Goal: Task Accomplishment & Management: Use online tool/utility

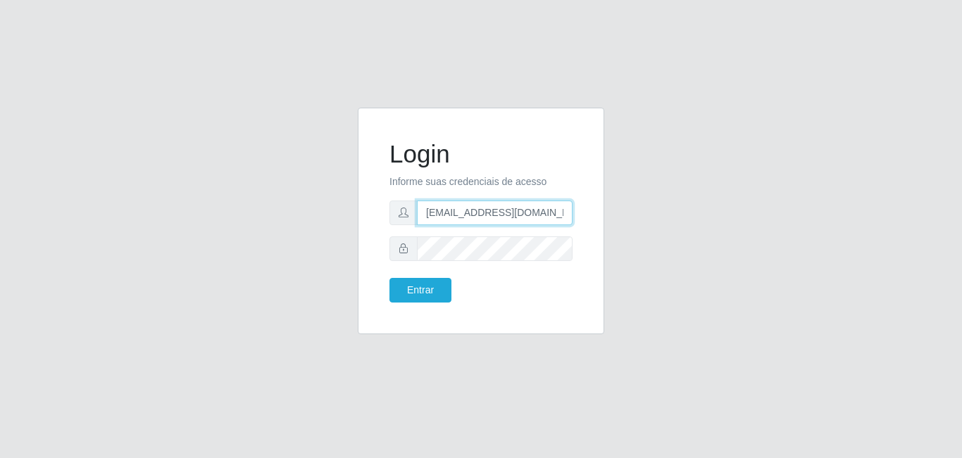
click at [482, 215] on input "[EMAIL_ADDRESS][DOMAIN_NAME]" at bounding box center [495, 213] width 156 height 25
type input "[EMAIL_ADDRESS][DOMAIN_NAME]"
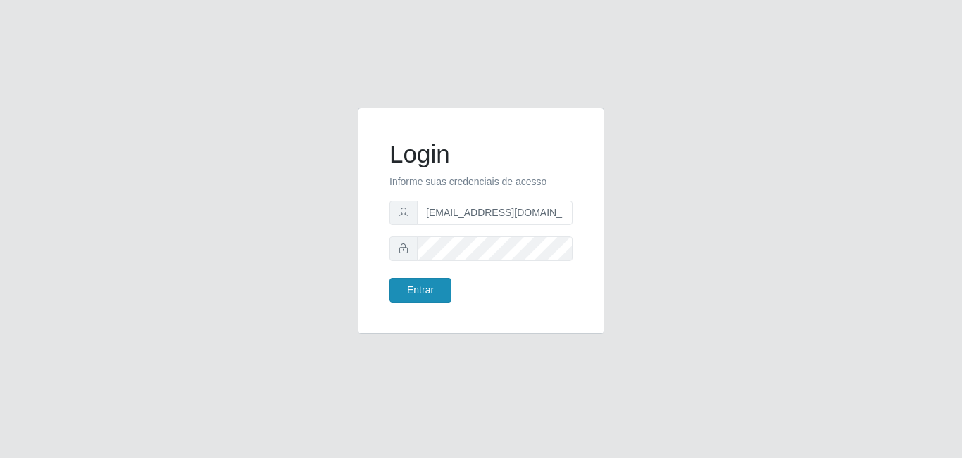
click at [392, 293] on div "Entrar" at bounding box center [430, 290] width 102 height 25
click at [429, 275] on form "Login Informe suas credenciais de acesso [EMAIL_ADDRESS][DOMAIN_NAME] Entrar" at bounding box center [480, 220] width 183 height 163
click at [428, 279] on button "Entrar" at bounding box center [420, 290] width 62 height 25
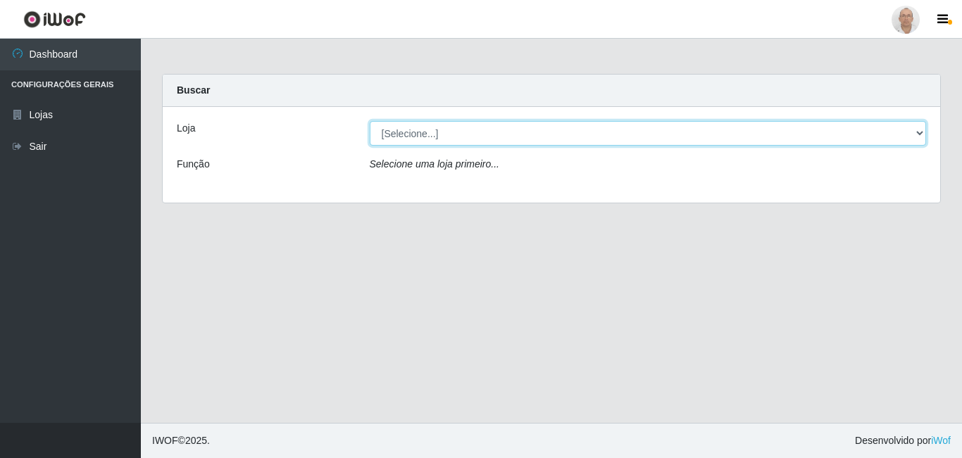
click at [500, 134] on select "[Selecione...] Mar Vermelho - Loja 04" at bounding box center [648, 133] width 557 height 25
select select "251"
click at [370, 121] on select "[Selecione...] Mar Vermelho - Loja 04" at bounding box center [648, 133] width 557 height 25
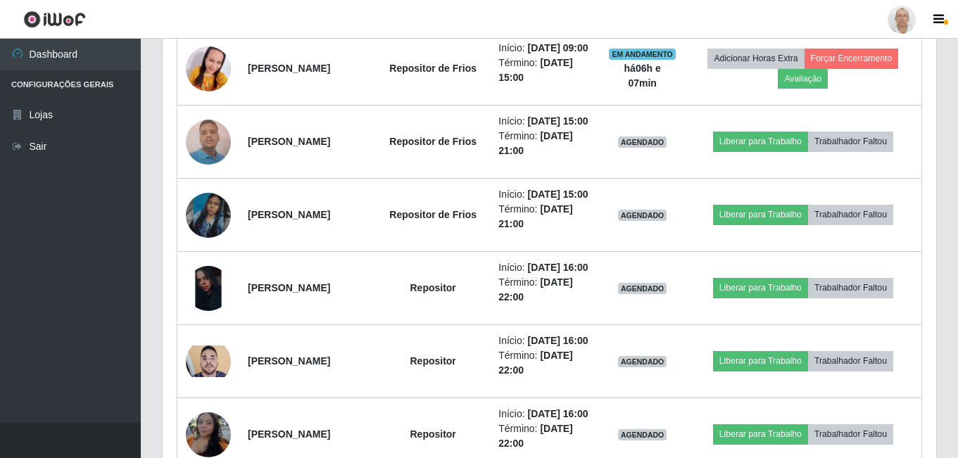
scroll to position [634, 0]
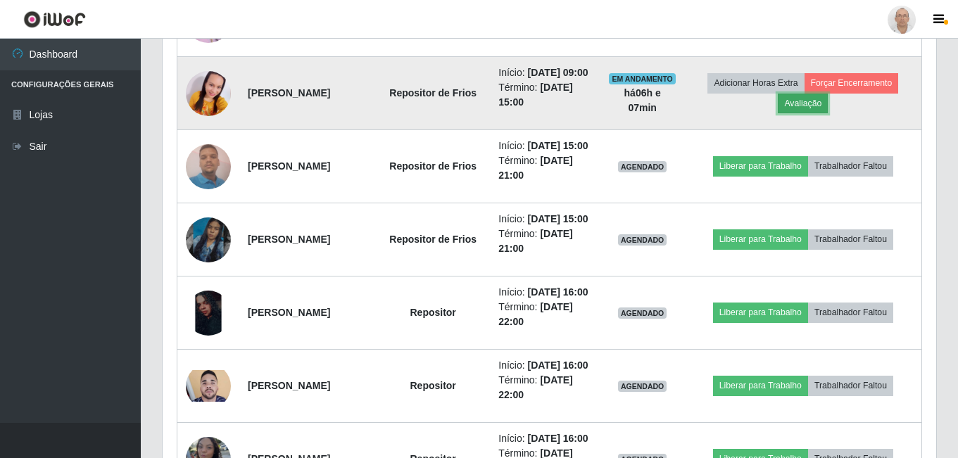
click at [828, 113] on button "Avaliação" at bounding box center [803, 104] width 50 height 20
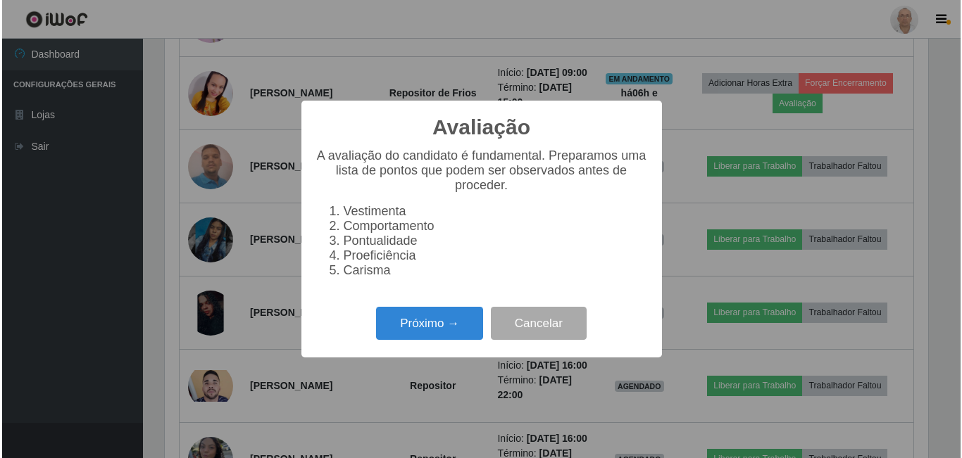
scroll to position [292, 767]
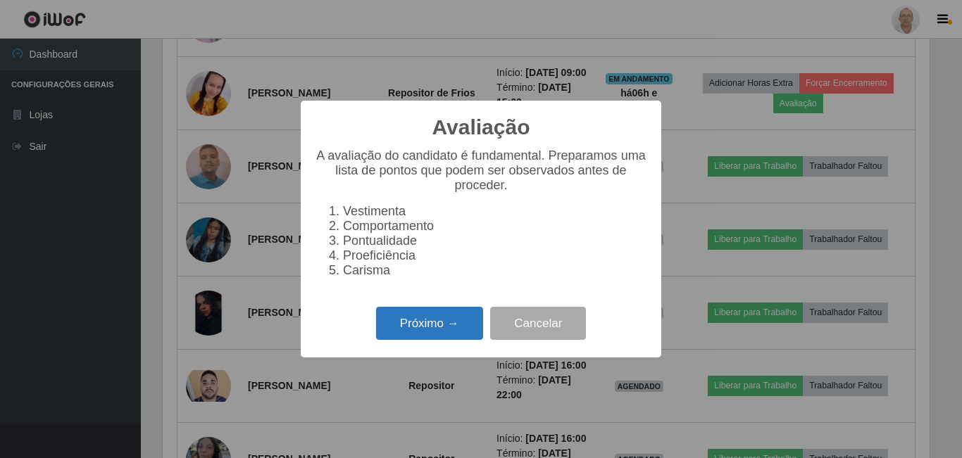
click at [457, 334] on button "Próximo →" at bounding box center [429, 323] width 107 height 33
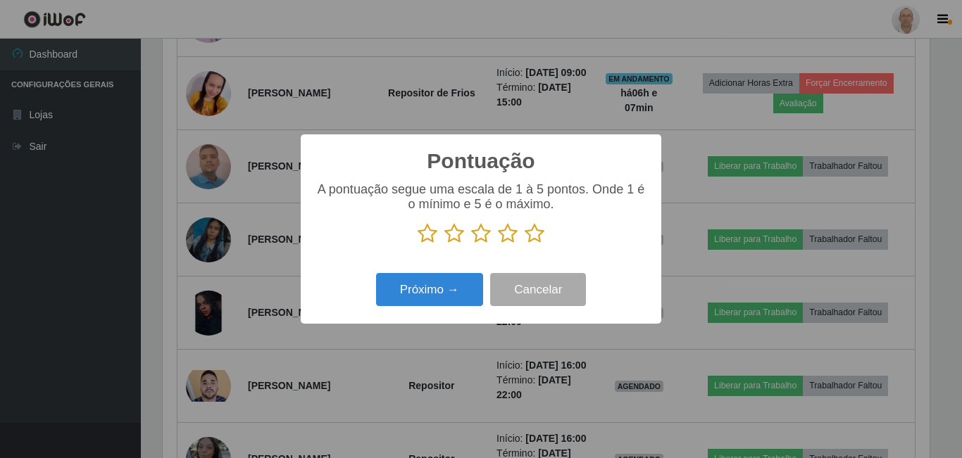
click at [536, 241] on icon at bounding box center [535, 233] width 20 height 21
click at [525, 244] on input "radio" at bounding box center [525, 244] width 0 height 0
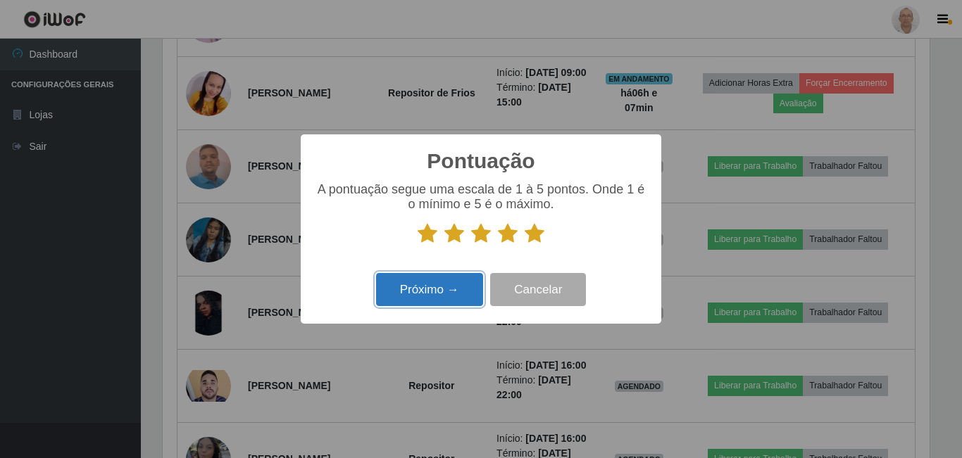
click at [415, 285] on button "Próximo →" at bounding box center [429, 289] width 107 height 33
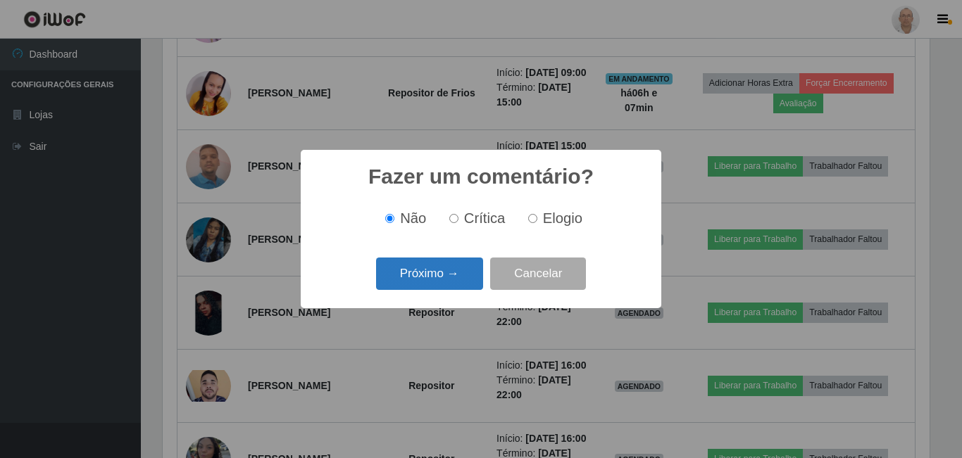
click at [442, 289] on button "Próximo →" at bounding box center [429, 274] width 107 height 33
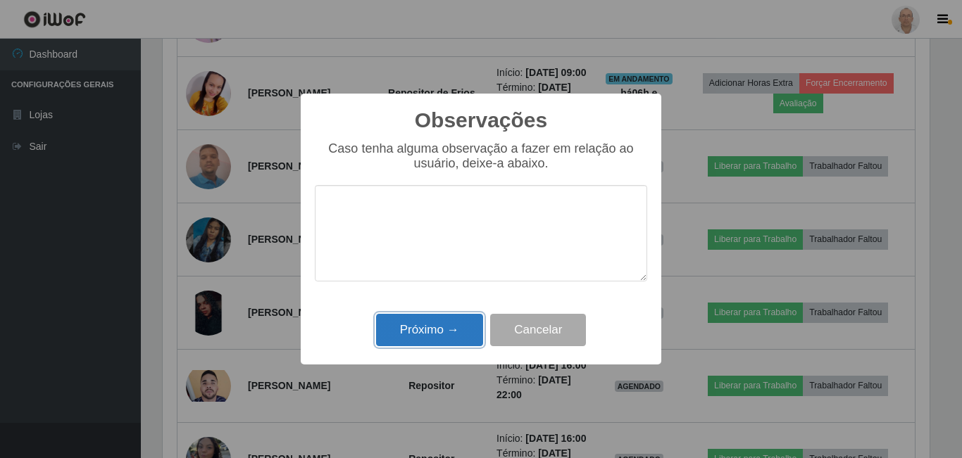
click at [452, 333] on button "Próximo →" at bounding box center [429, 330] width 107 height 33
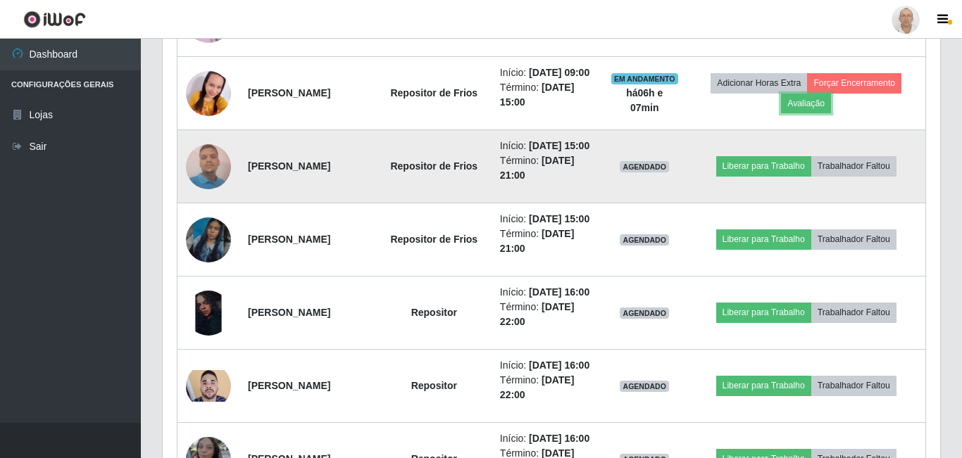
scroll to position [292, 774]
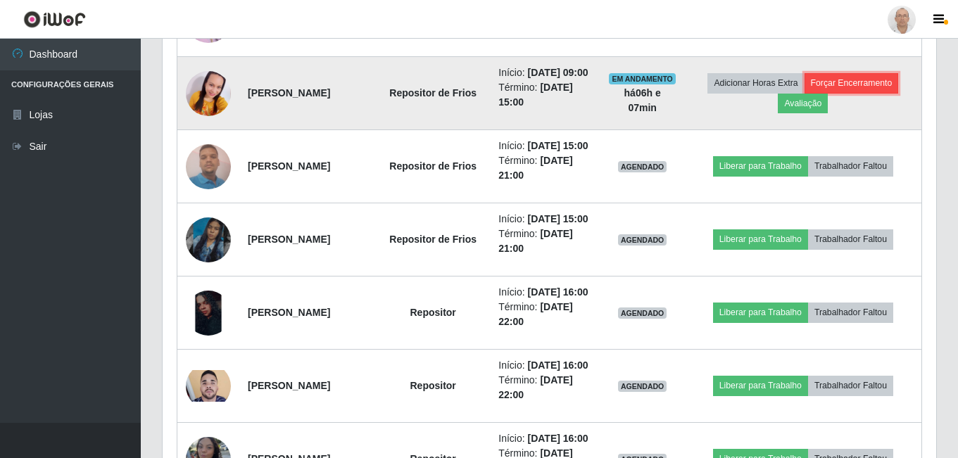
click at [805, 93] on button "Forçar Encerramento" at bounding box center [852, 83] width 94 height 20
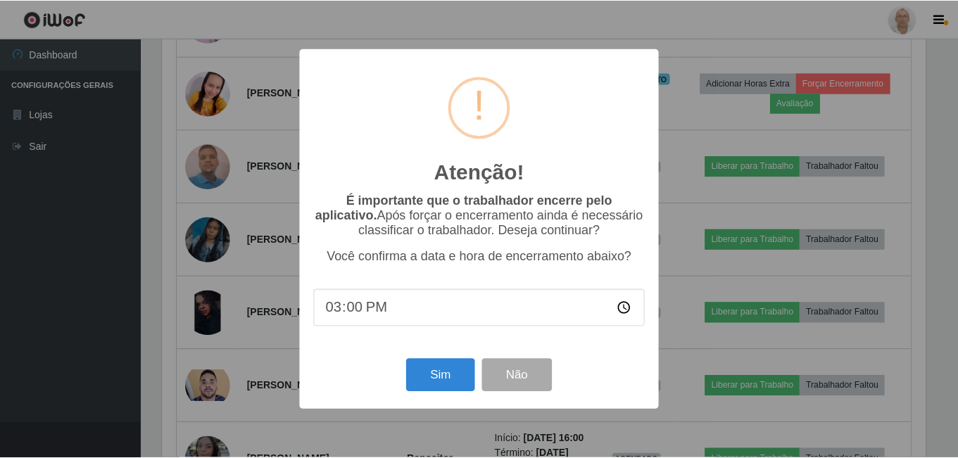
scroll to position [292, 767]
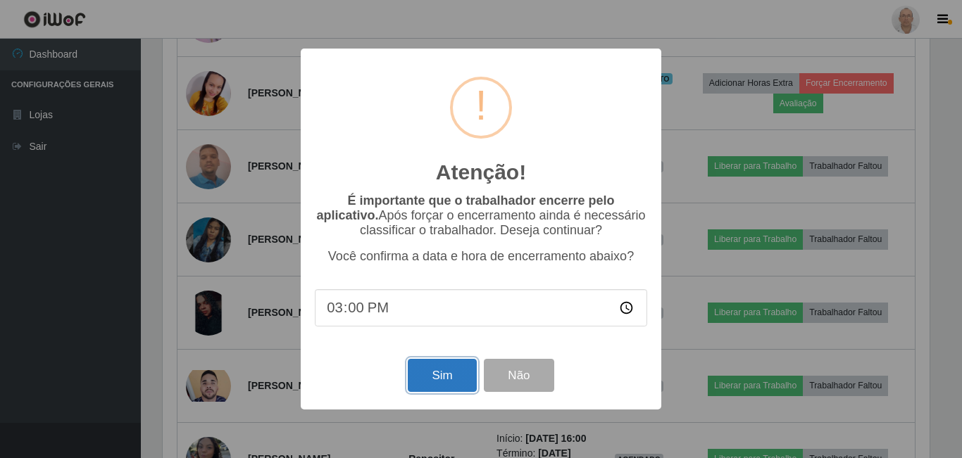
click at [444, 390] on button "Sim" at bounding box center [442, 375] width 68 height 33
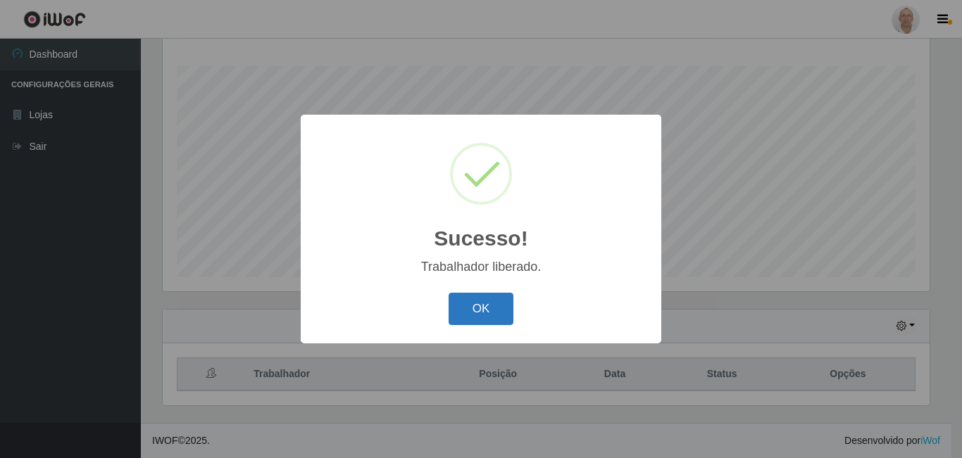
click at [496, 316] on button "OK" at bounding box center [481, 309] width 65 height 33
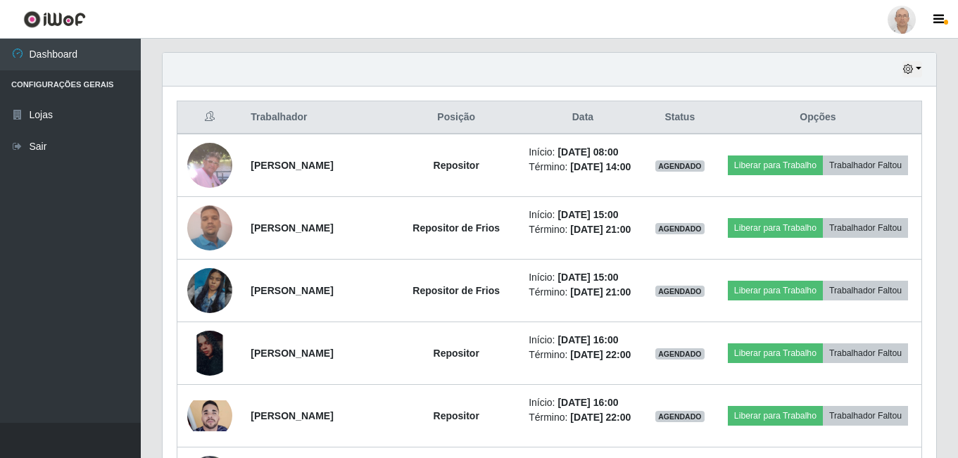
scroll to position [508, 0]
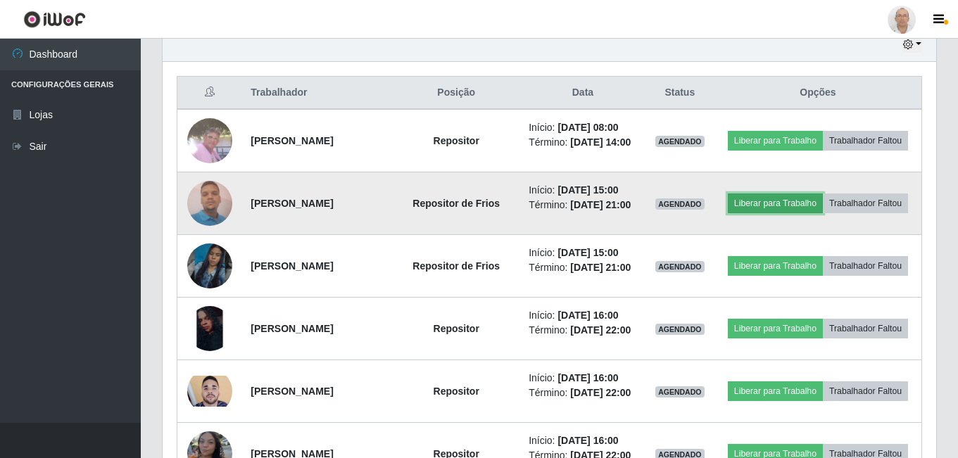
click at [802, 213] on button "Liberar para Trabalho" at bounding box center [775, 204] width 95 height 20
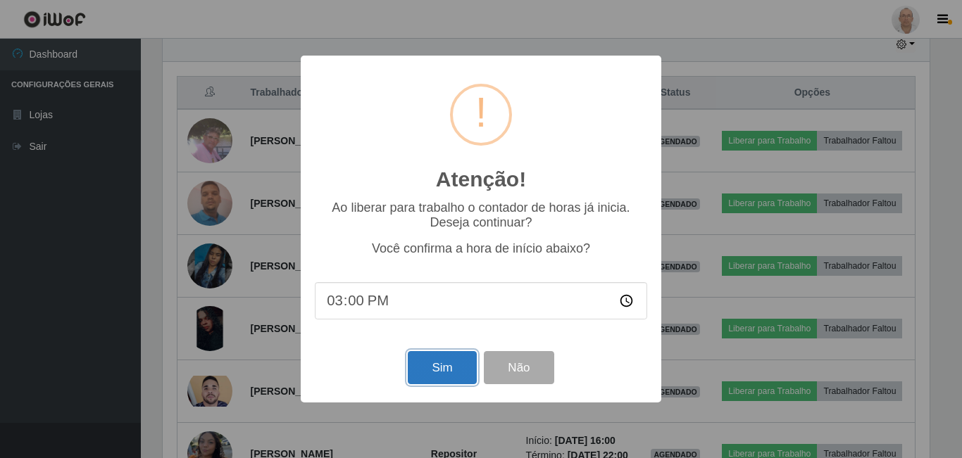
click at [456, 377] on button "Sim" at bounding box center [442, 367] width 68 height 33
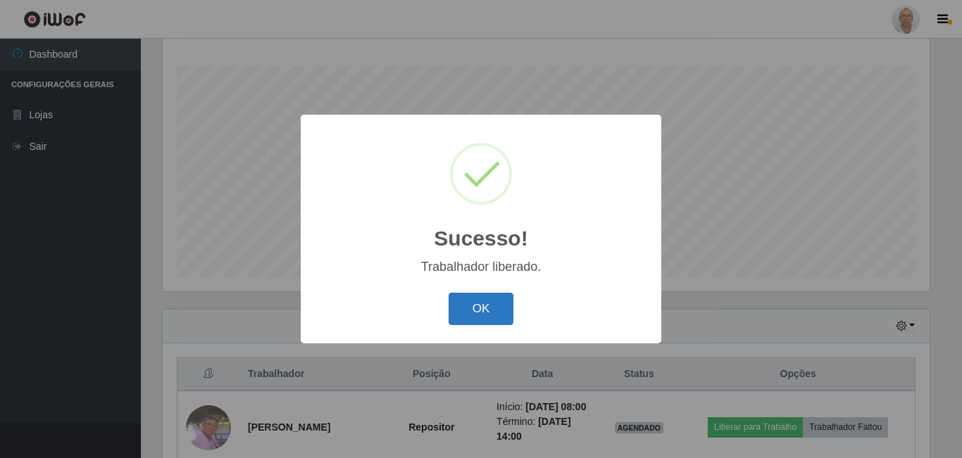
click at [463, 306] on button "OK" at bounding box center [481, 309] width 65 height 33
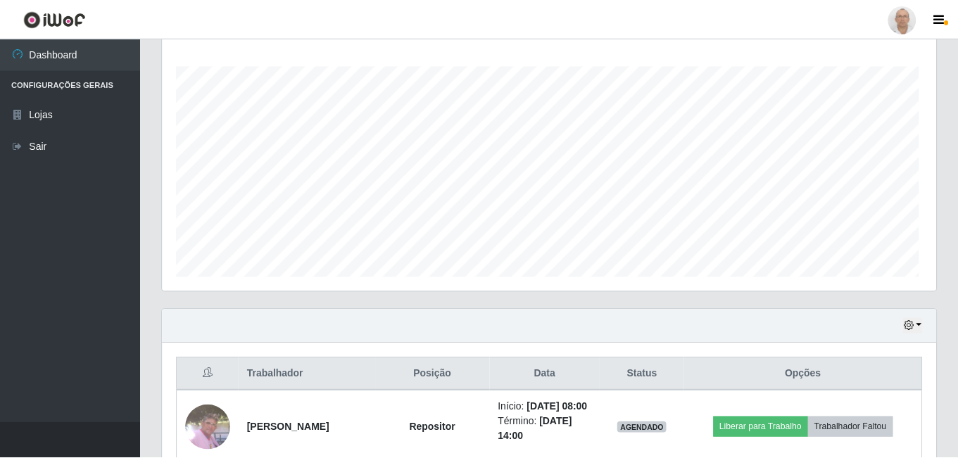
scroll to position [0, 0]
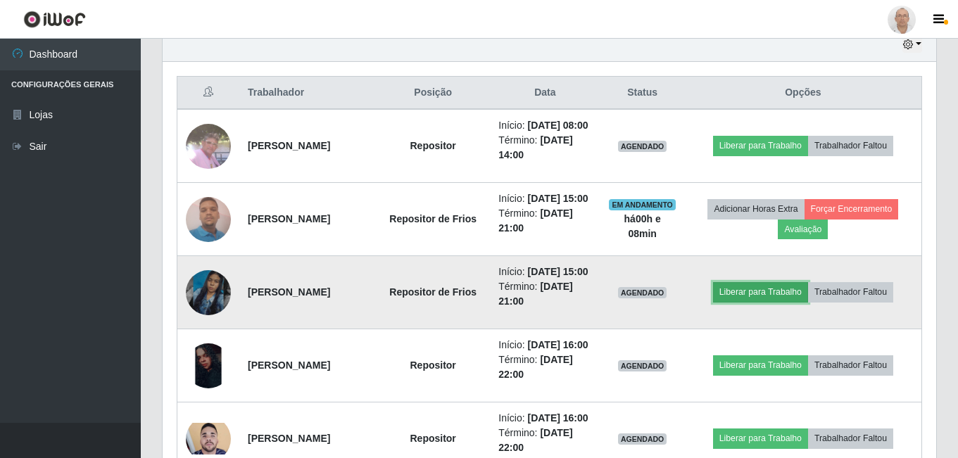
click at [782, 302] on button "Liberar para Trabalho" at bounding box center [760, 292] width 95 height 20
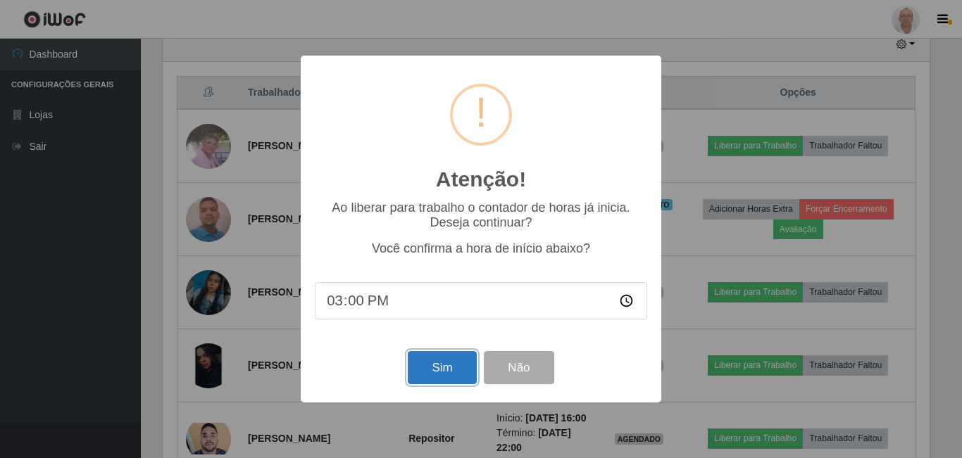
click at [432, 381] on button "Sim" at bounding box center [442, 367] width 68 height 33
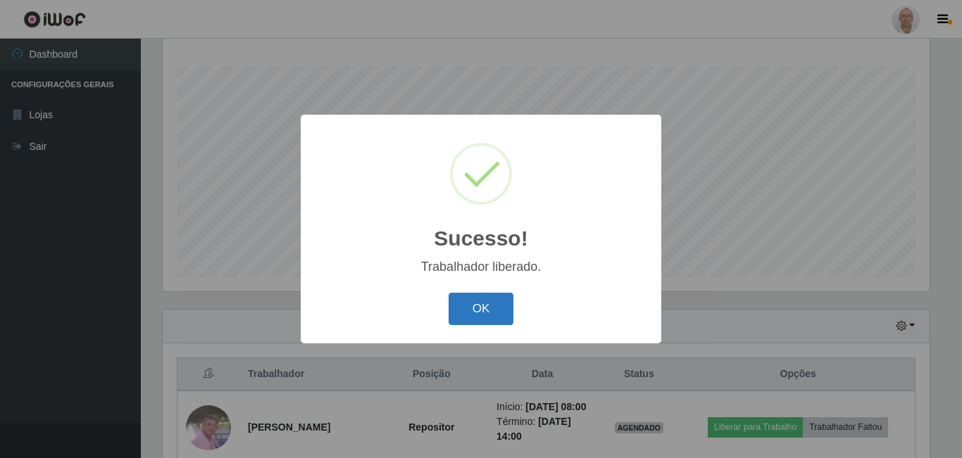
click at [490, 311] on button "OK" at bounding box center [481, 309] width 65 height 33
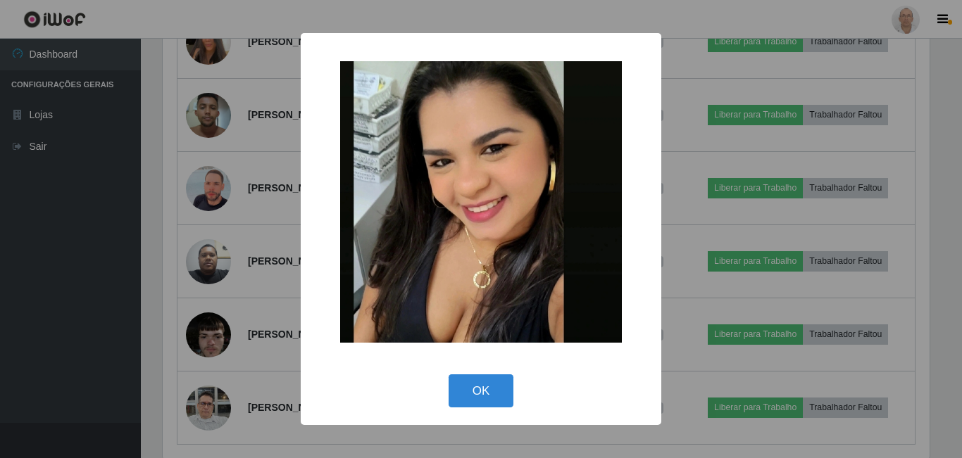
click at [247, 196] on div "× OK Cancel" at bounding box center [481, 229] width 962 height 458
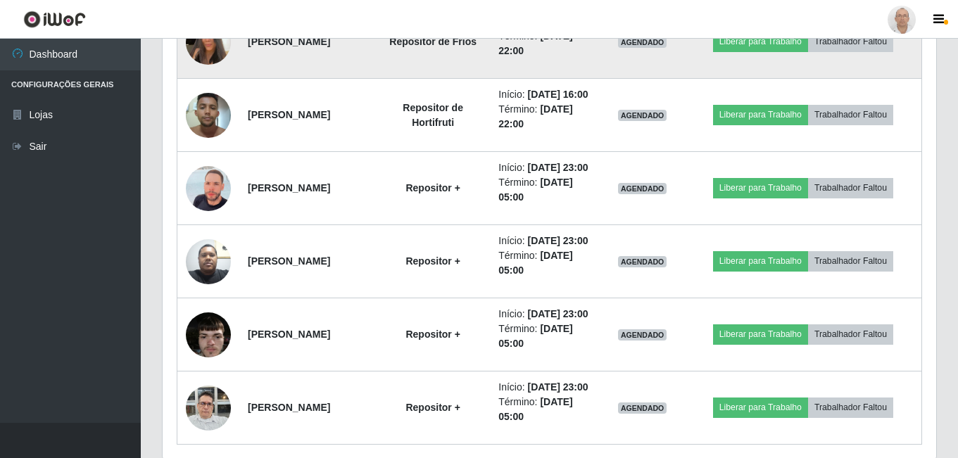
click at [220, 82] on img at bounding box center [208, 42] width 45 height 80
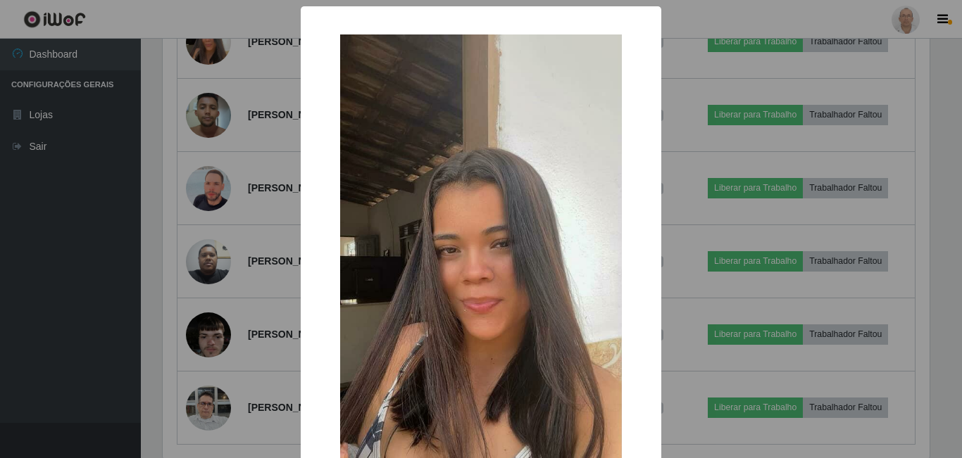
click at [251, 225] on div "× OK Cancel" at bounding box center [481, 229] width 962 height 458
